Goal: Check status: Check status

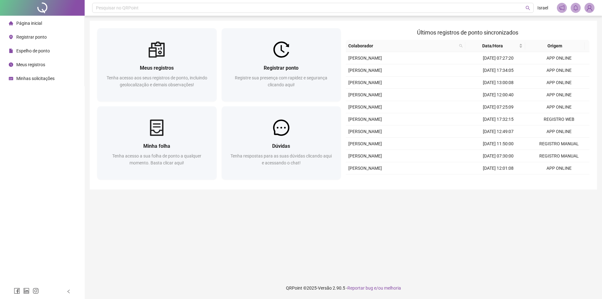
click at [34, 49] on span "Espelho de ponto" at bounding box center [33, 50] width 34 height 5
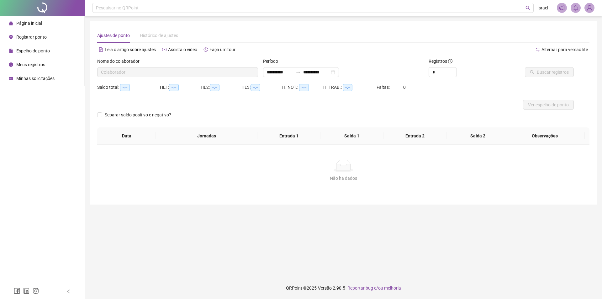
type input "**********"
click at [542, 75] on span "Buscar registros" at bounding box center [553, 72] width 32 height 7
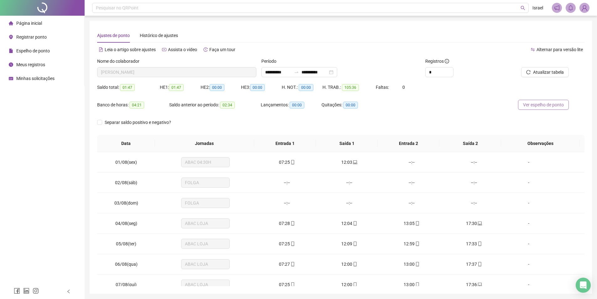
click at [542, 104] on span "Ver espelho de ponto" at bounding box center [543, 104] width 41 height 7
click at [24, 77] on span "Minhas solicitações" at bounding box center [35, 78] width 38 height 5
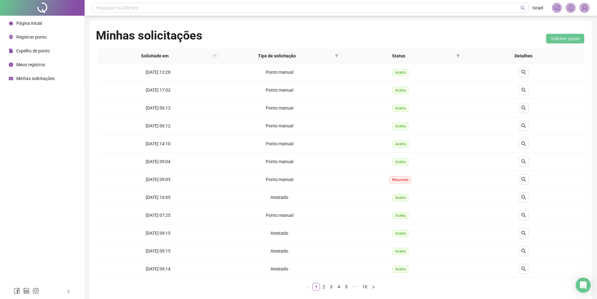
click at [30, 22] on span "Página inicial" at bounding box center [29, 23] width 26 height 5
